Goal: Find specific page/section: Find specific page/section

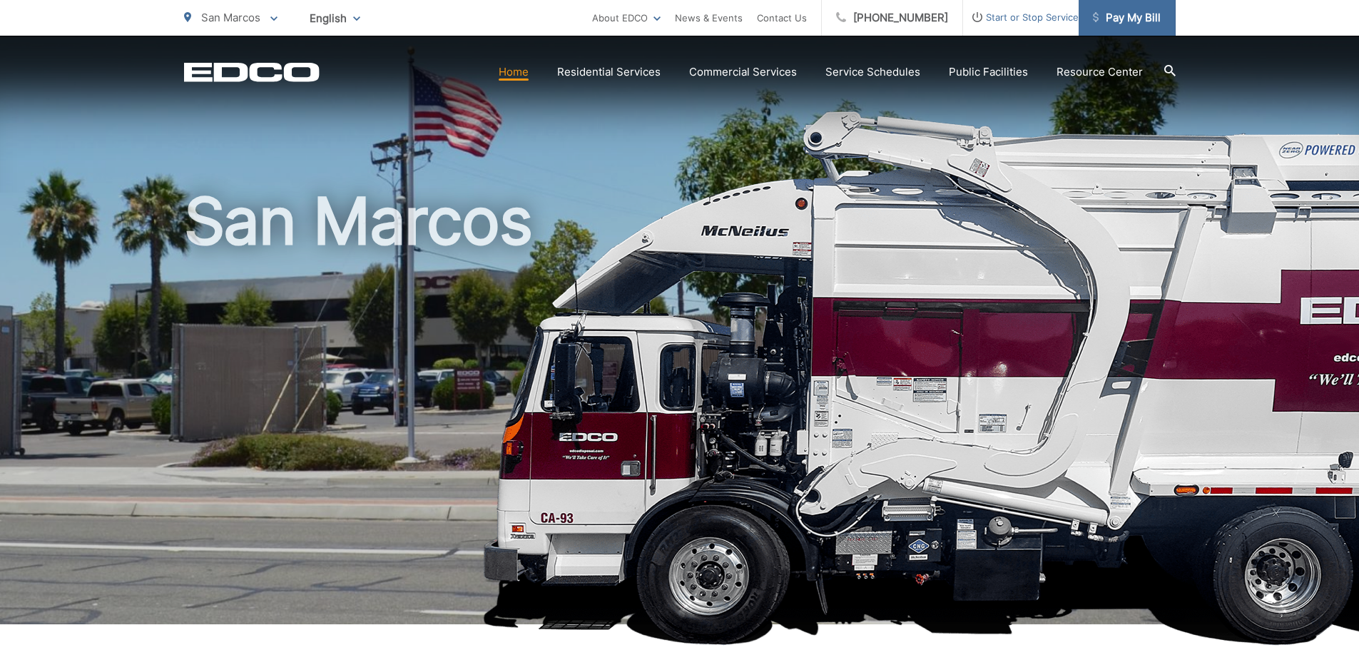
click at [1138, 20] on span "Pay My Bill" at bounding box center [1127, 17] width 68 height 17
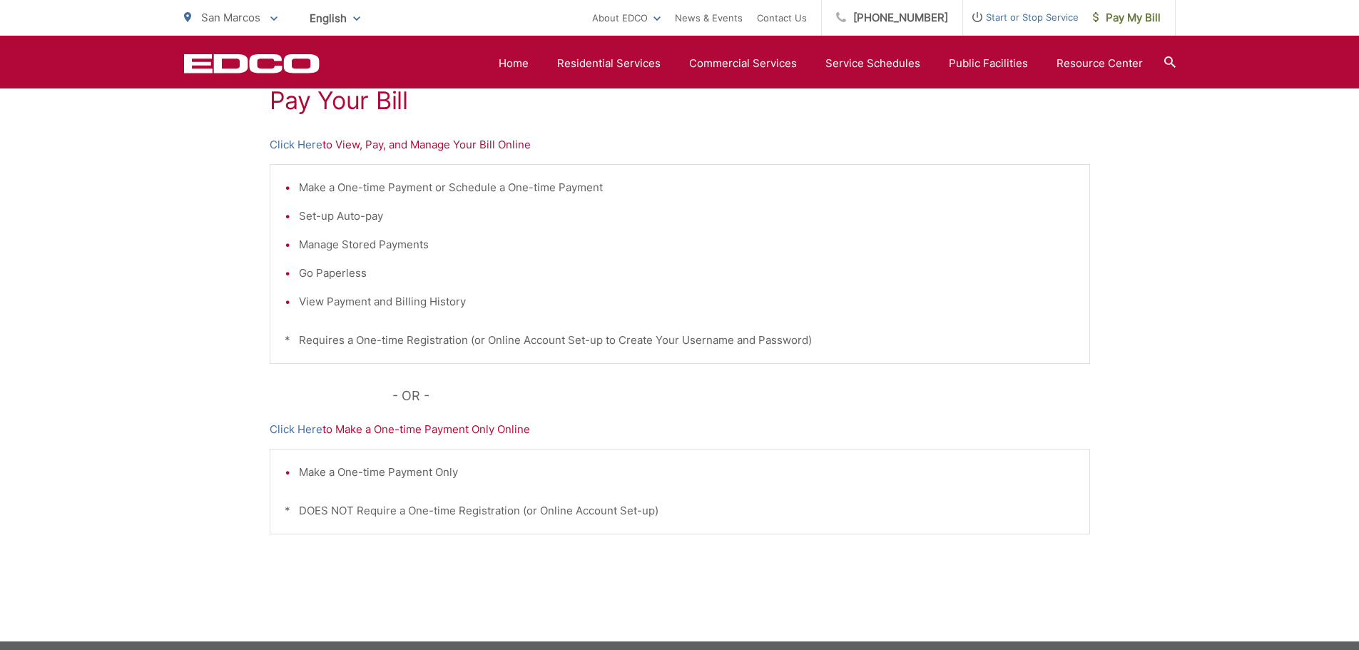
scroll to position [285, 0]
click at [310, 143] on link "Click Here" at bounding box center [296, 144] width 53 height 17
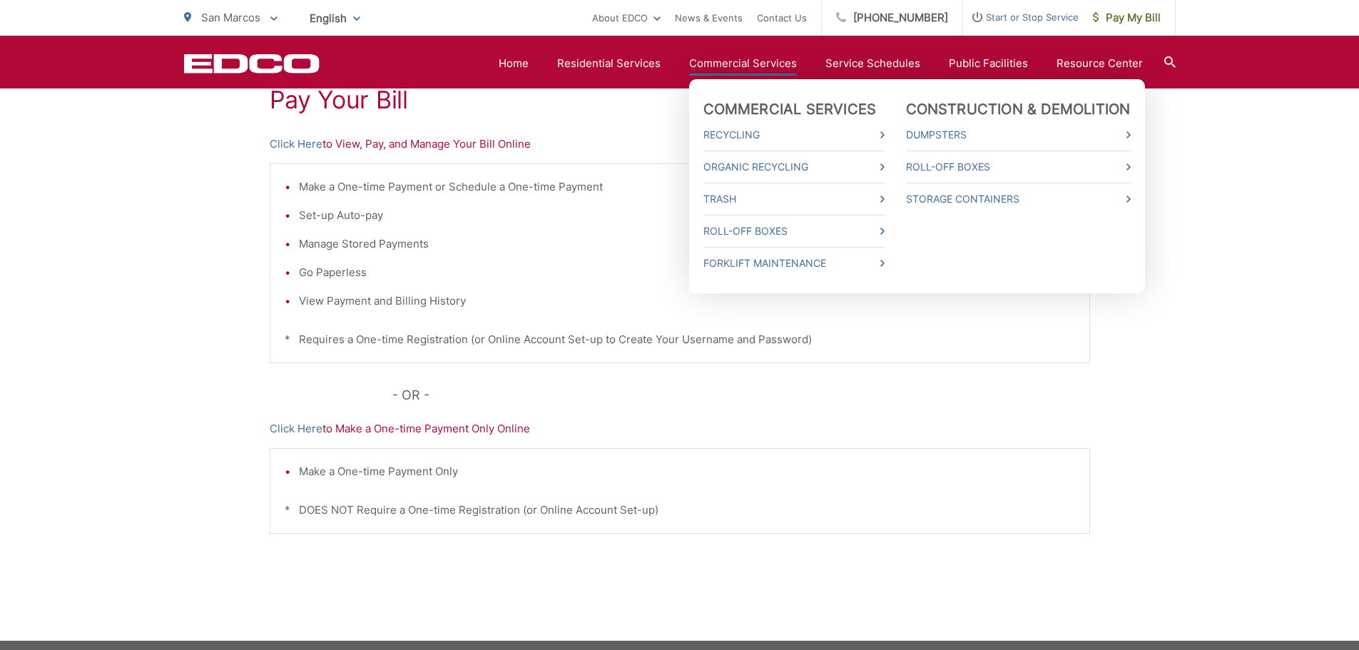
click at [773, 59] on link "Commercial Services" at bounding box center [743, 63] width 108 height 17
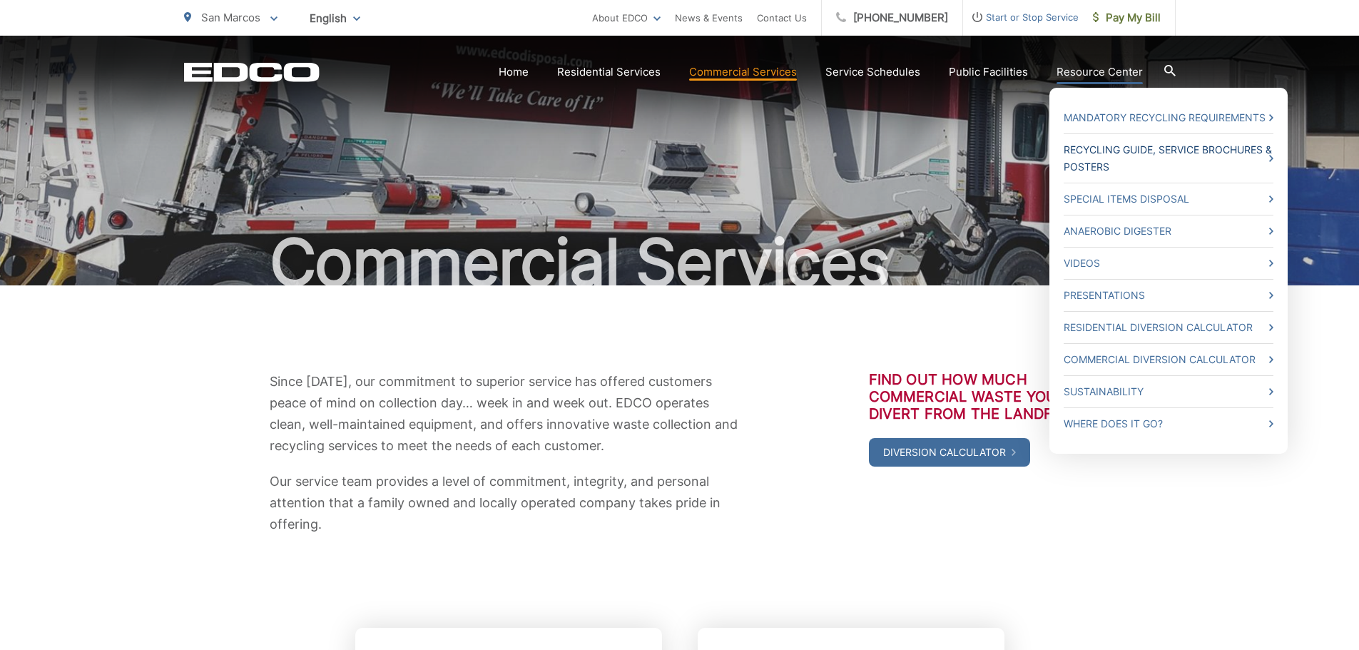
click at [1127, 149] on link "Recycling Guide, Service Brochures & Posters" at bounding box center [1169, 158] width 210 height 34
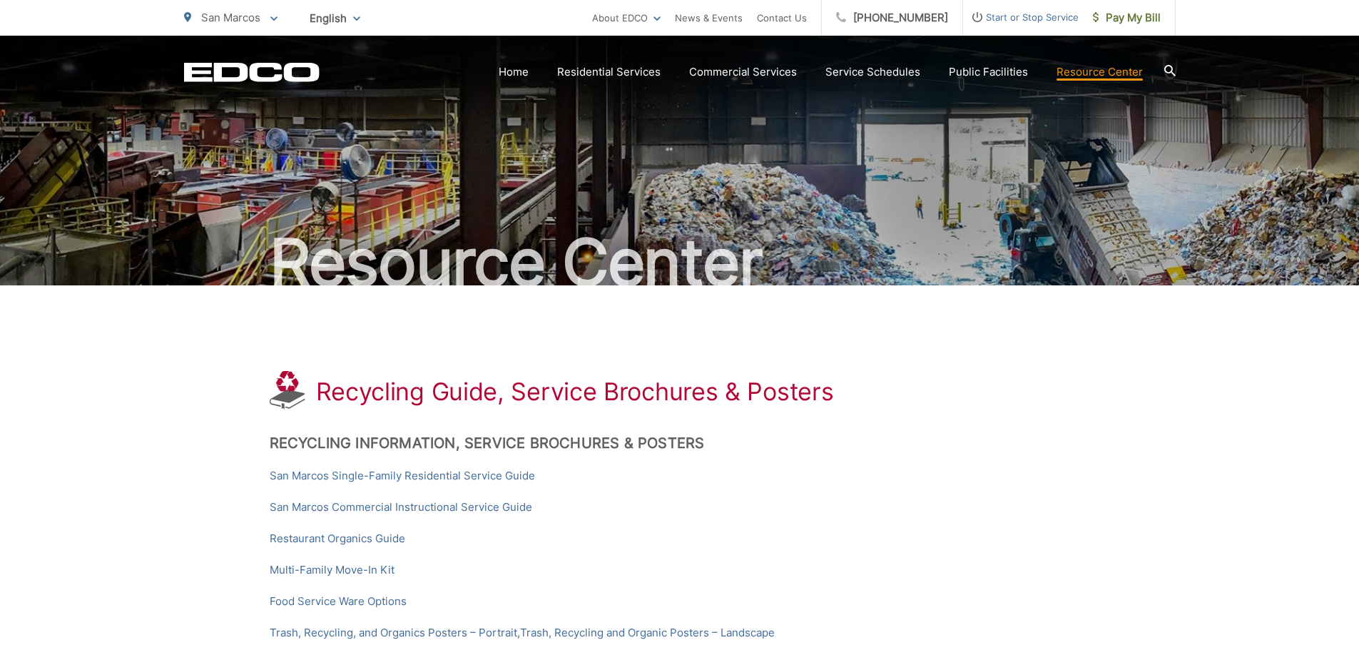
click at [1173, 68] on icon at bounding box center [1170, 70] width 11 height 11
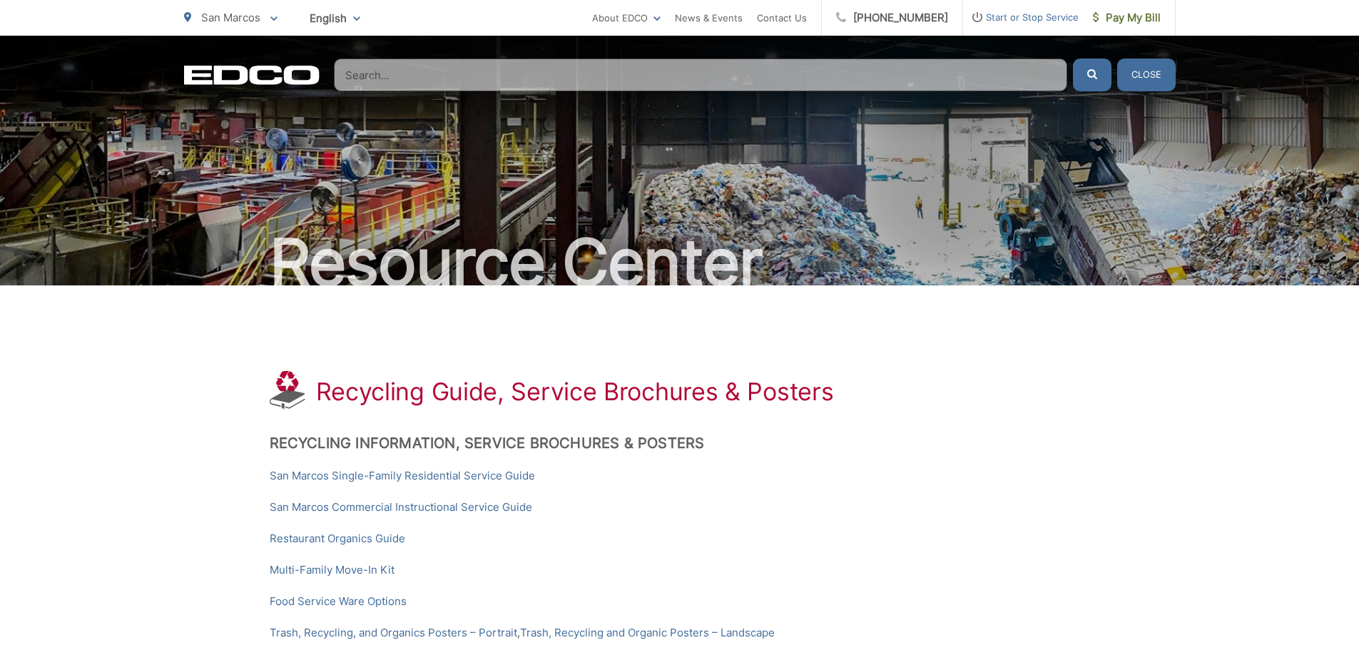
click at [451, 82] on input "Search" at bounding box center [701, 75] width 734 height 33
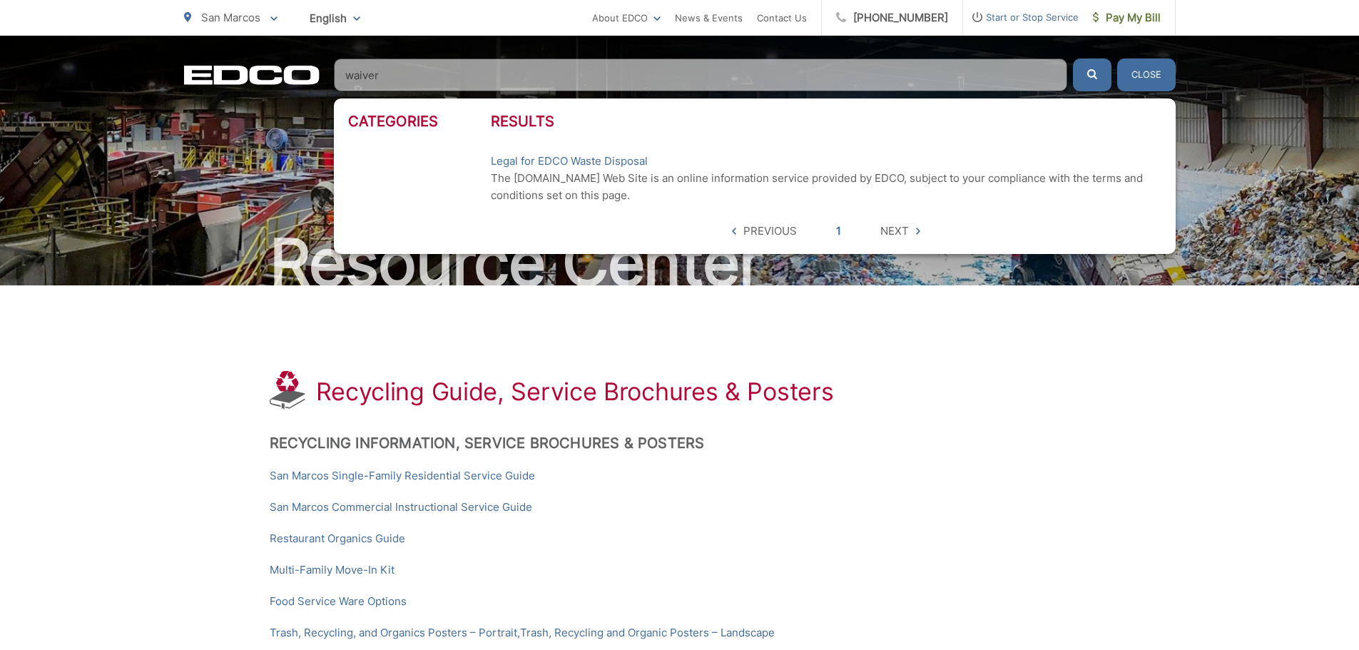
type input "waiver"
click at [1073, 59] on button "submit" at bounding box center [1092, 75] width 39 height 33
click at [1081, 82] on button "submit" at bounding box center [1092, 75] width 39 height 33
click at [523, 160] on link "Legal for EDCO Waste Disposal" at bounding box center [569, 161] width 157 height 17
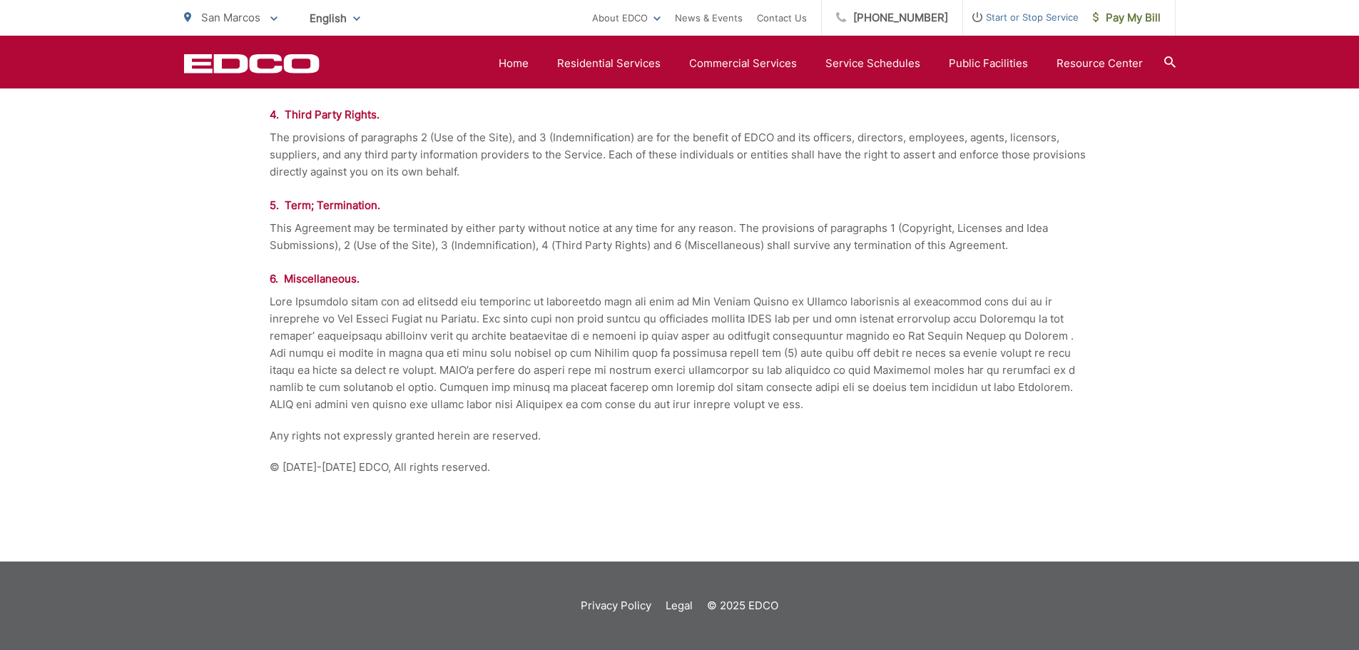
scroll to position [1392, 0]
